Goal: Information Seeking & Learning: Learn about a topic

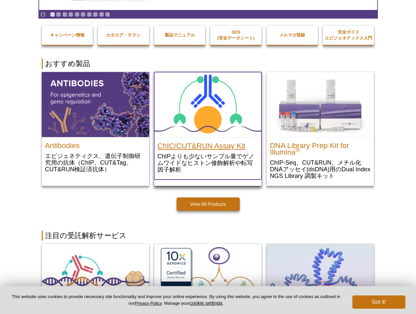
click at [232, 148] on h2 "ChIC/CUT&RUN Assay Kit" at bounding box center [208, 144] width 101 height 10
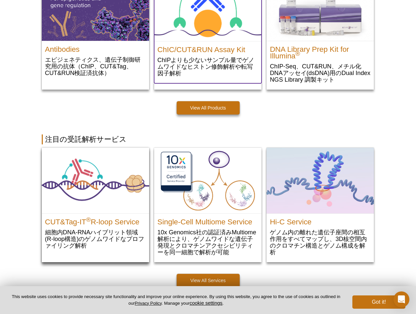
scroll to position [161, 0]
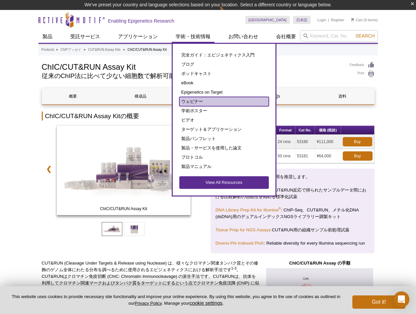
click at [223, 99] on link "ウェビナー" at bounding box center [225, 101] width 90 height 9
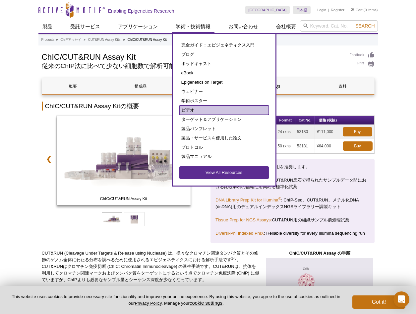
click at [210, 107] on link "ビデオ" at bounding box center [225, 110] width 90 height 9
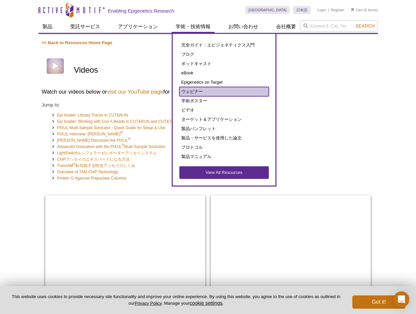
click at [211, 94] on link "ウェビナー" at bounding box center [225, 91] width 90 height 9
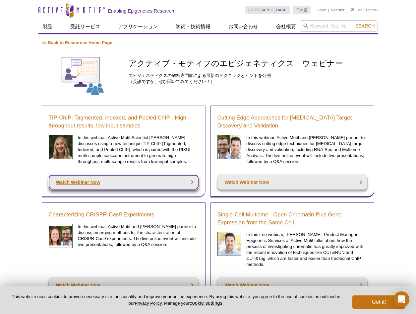
click at [80, 179] on link "Watch Webinar Now" at bounding box center [124, 182] width 150 height 15
click at [78, 181] on link "Watch Webinar Now" at bounding box center [124, 182] width 150 height 15
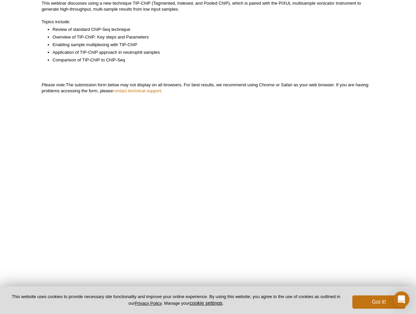
scroll to position [178, 0]
drag, startPoint x: 410, startPoint y: 152, endPoint x: 406, endPoint y: 152, distance: 4.0
click at [410, 152] on div "Active Motif Logo Enabling Epigenetics Research 0 Search Skip to content Active…" at bounding box center [208, 143] width 416 height 642
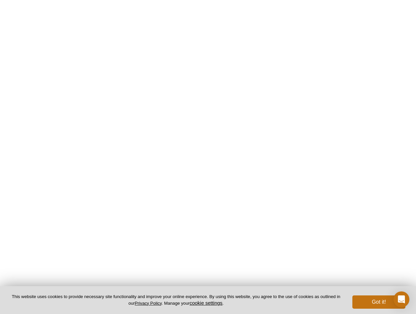
scroll to position [321, 0]
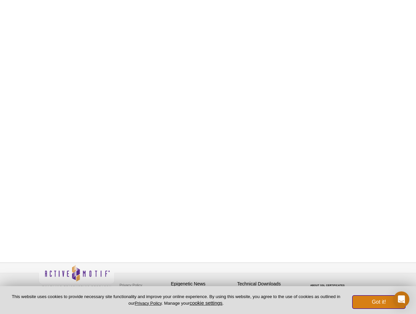
click at [388, 301] on button "Got it!" at bounding box center [379, 301] width 53 height 13
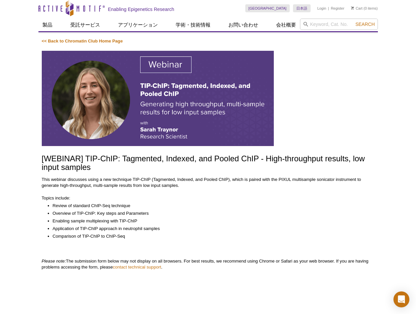
scroll to position [0, 0]
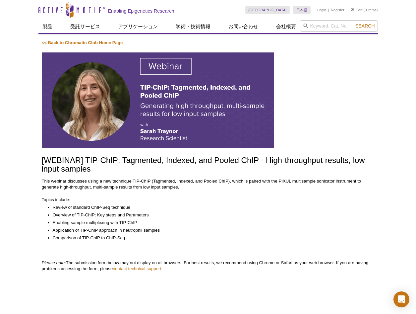
click at [130, 92] on img at bounding box center [158, 99] width 232 height 95
